Goal: Task Accomplishment & Management: Use online tool/utility

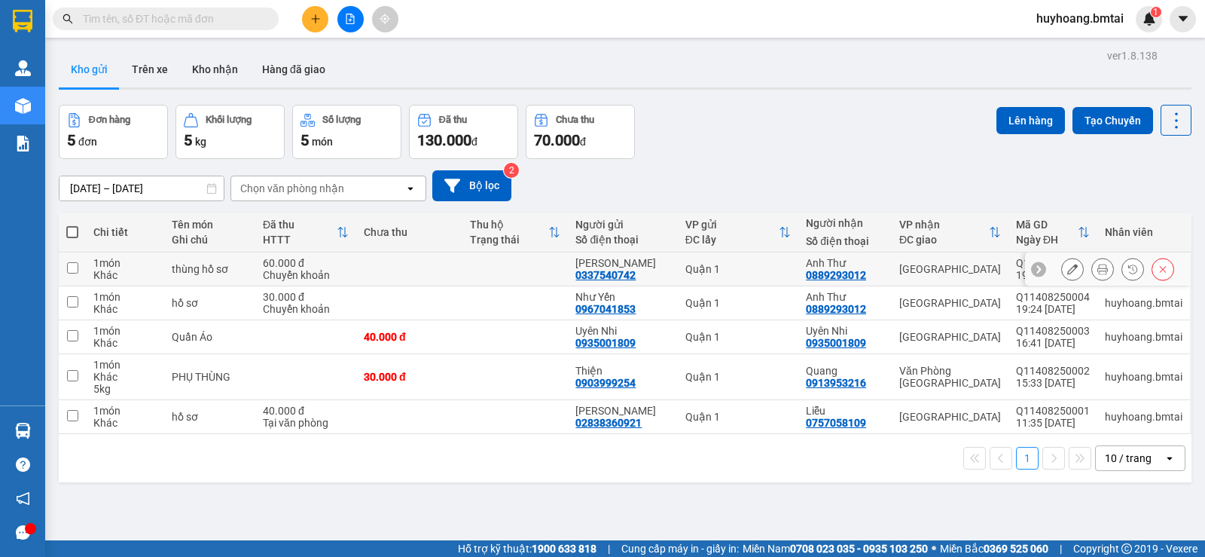
click at [764, 267] on div "Quận 1" at bounding box center [737, 269] width 105 height 12
checkbox input "true"
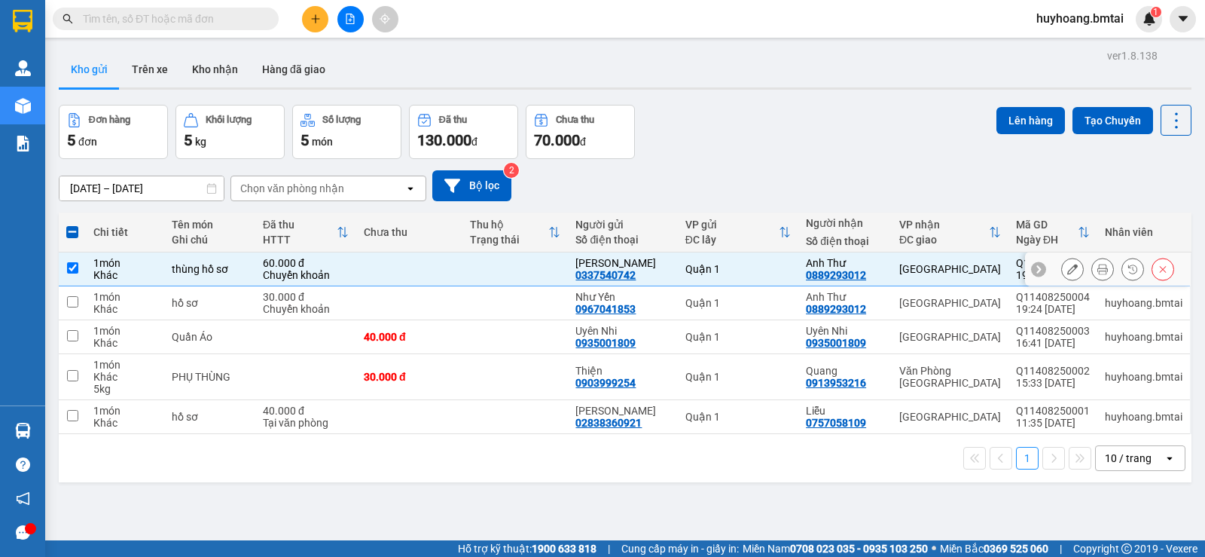
click at [1061, 263] on div at bounding box center [1072, 269] width 23 height 23
click at [1062, 266] on button at bounding box center [1072, 269] width 21 height 26
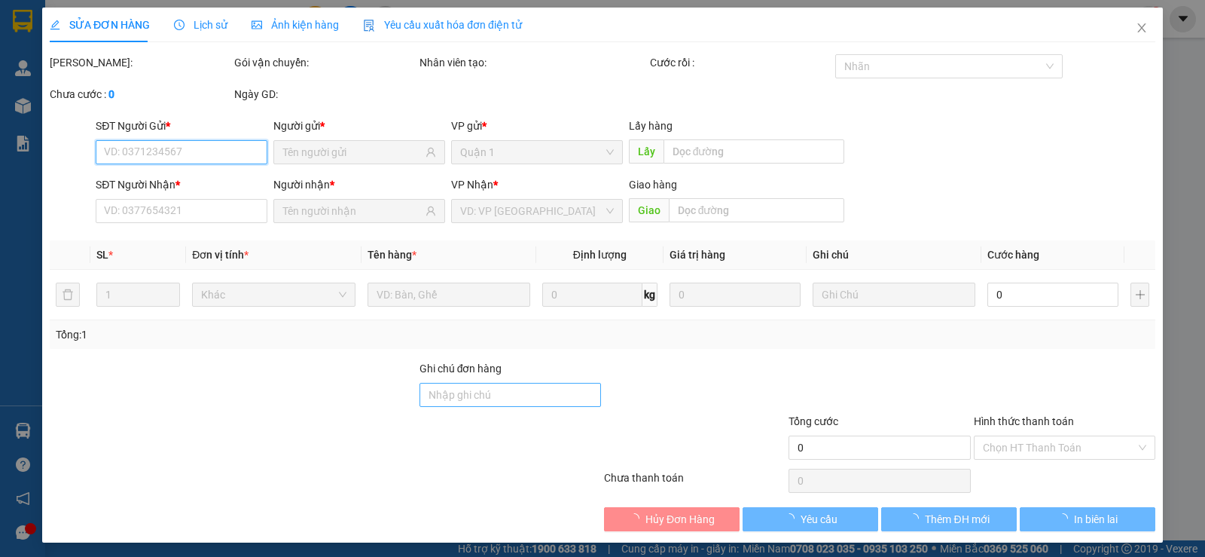
type input "0337540742"
type input "0889293012"
type input "CK 13/8"
type input "60.000"
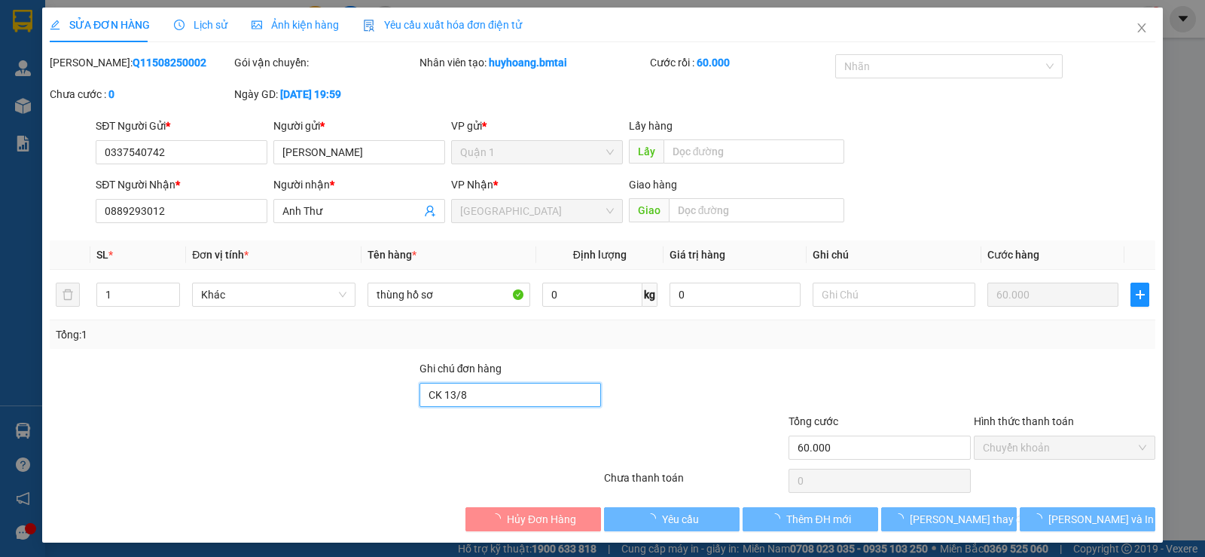
click at [493, 392] on input "CK 13/8" at bounding box center [510, 395] width 182 height 24
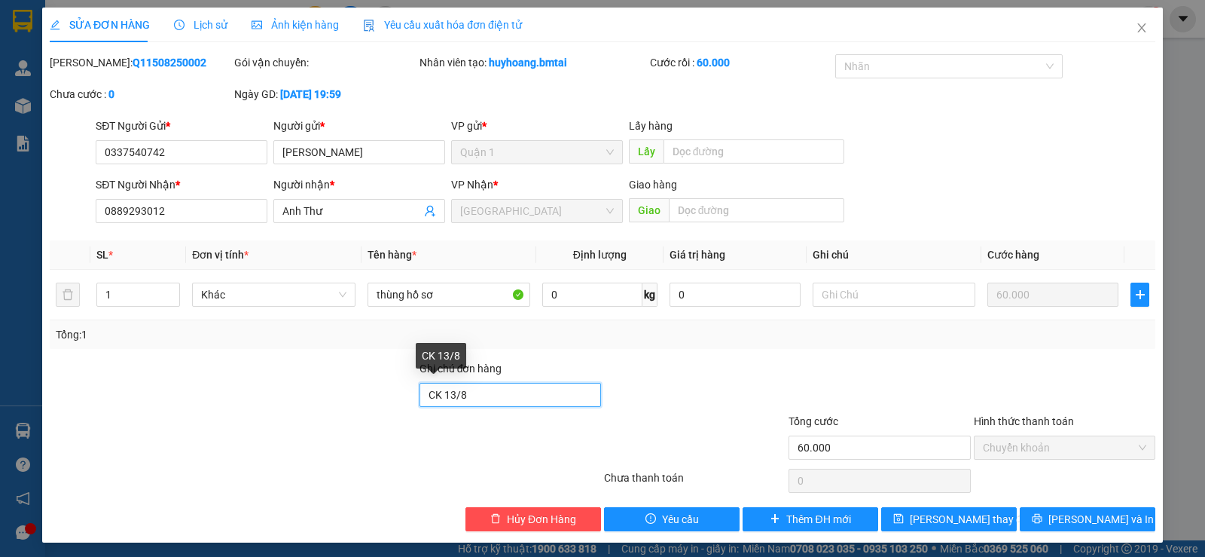
click at [493, 392] on input "CK 13/8" at bounding box center [510, 395] width 182 height 24
type input "CK 15/08"
click at [1060, 541] on div "SỬA ĐƠN HÀNG Lịch sử Ảnh kiện hàng Yêu cầu xuất hóa đơn điện tử Total Paid Fee …" at bounding box center [602, 275] width 1121 height 535
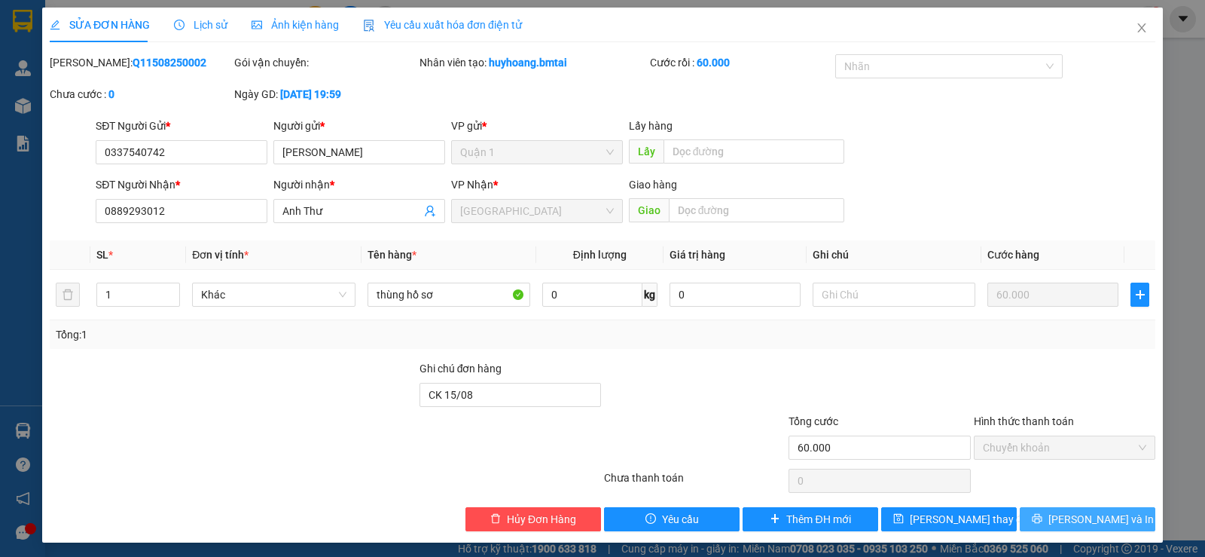
click at [1066, 514] on span "[PERSON_NAME] và In" at bounding box center [1100, 519] width 105 height 17
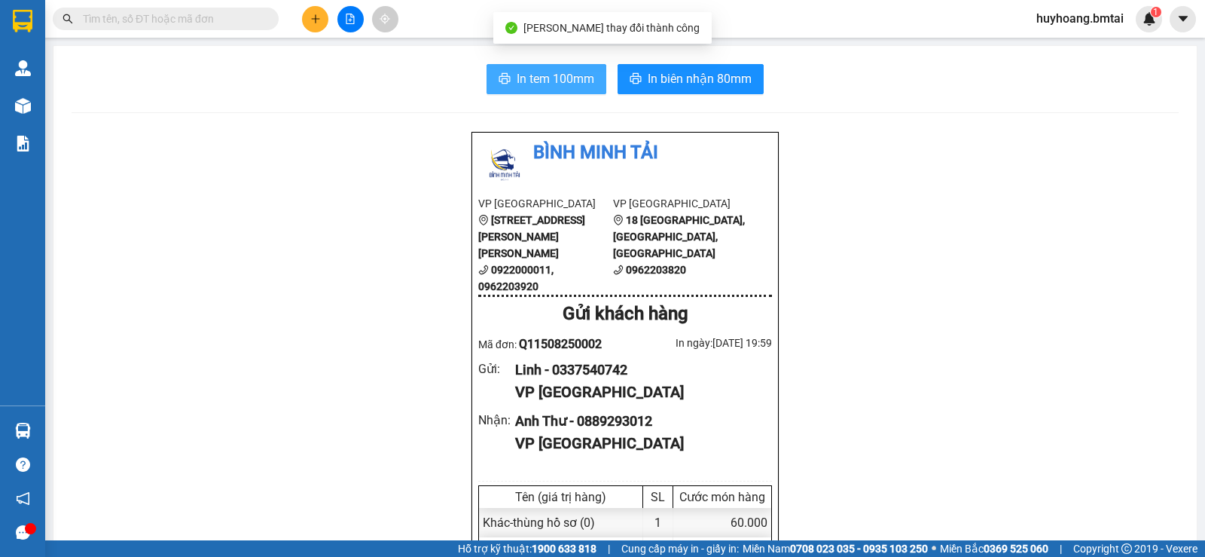
click at [581, 87] on span "In tem 100mm" at bounding box center [556, 78] width 78 height 19
